Goal: Transaction & Acquisition: Purchase product/service

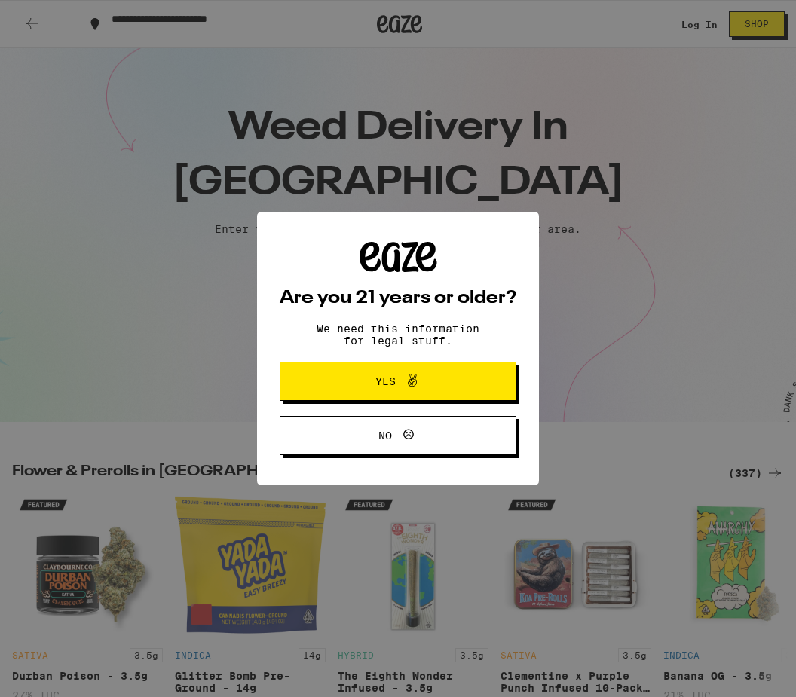
click at [452, 388] on span "Yes" at bounding box center [398, 381] width 115 height 20
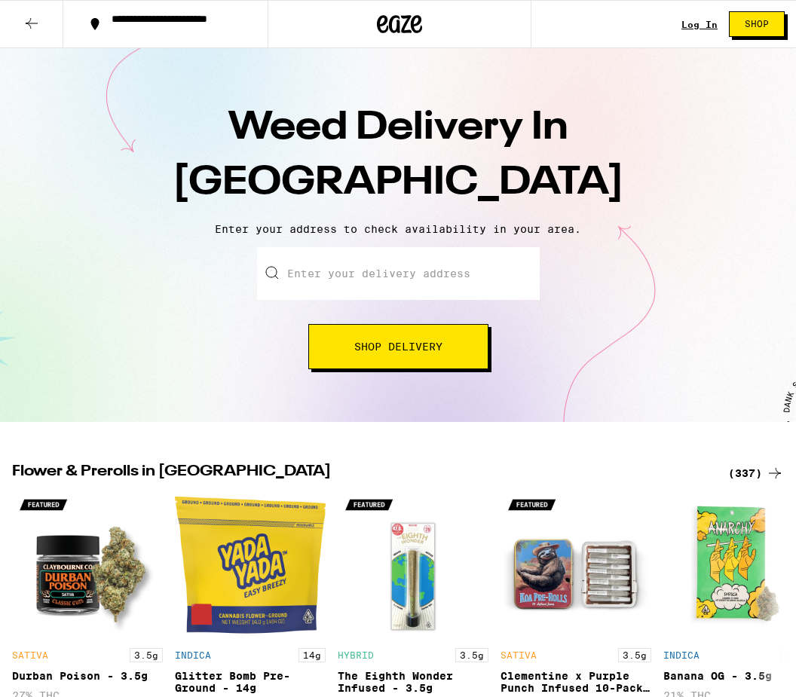
click at [307, 256] on input "Enter your delivery address" at bounding box center [398, 273] width 283 height 53
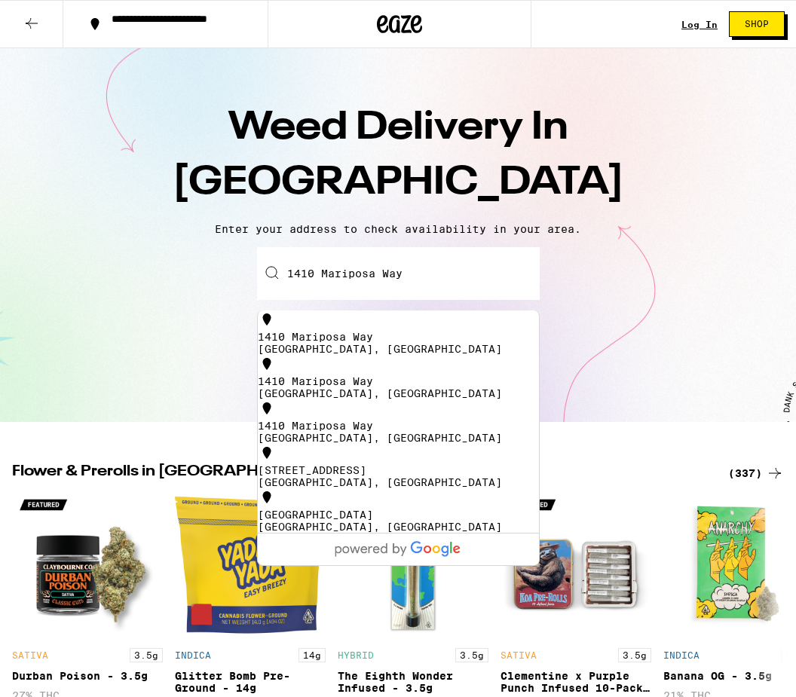
click at [357, 336] on div "1410 Mariposa Way" at bounding box center [398, 337] width 281 height 12
type input "[STREET_ADDRESS]"
